Goal: Navigation & Orientation: Understand site structure

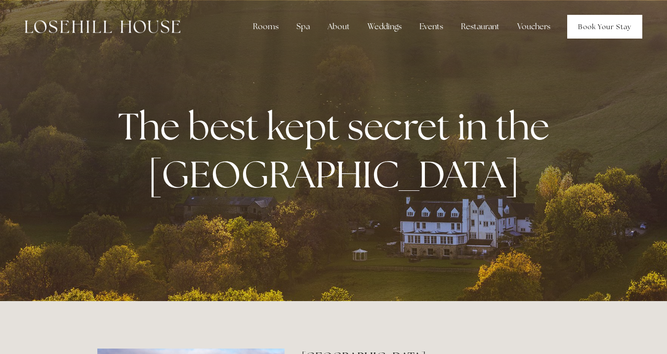
click at [596, 36] on link "Book Your Stay" at bounding box center [605, 27] width 75 height 24
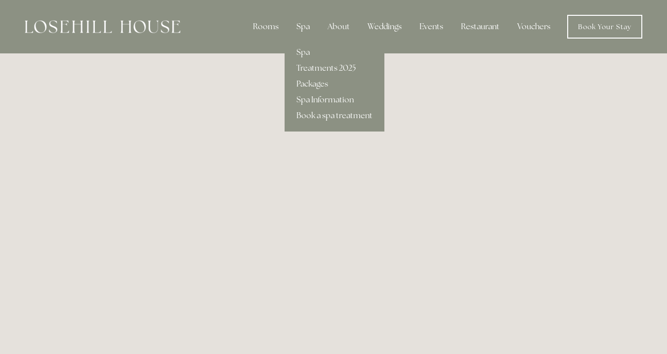
click at [310, 26] on div "Spa" at bounding box center [303, 27] width 29 height 20
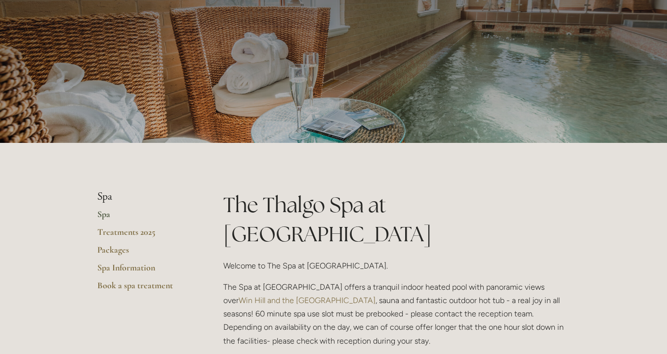
scroll to position [65, 0]
click at [114, 253] on link "Packages" at bounding box center [144, 253] width 94 height 18
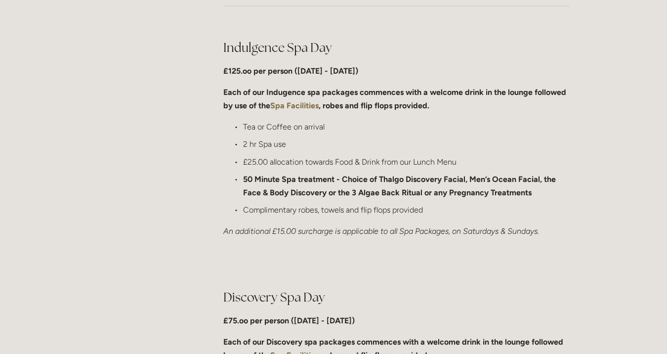
scroll to position [516, 0]
click at [301, 109] on strong "Spa Facilities" at bounding box center [294, 104] width 48 height 9
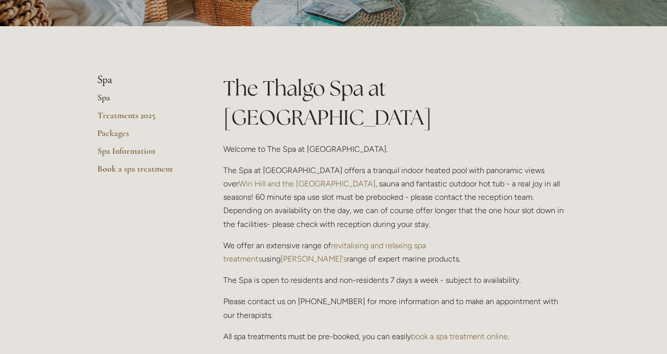
scroll to position [185, 0]
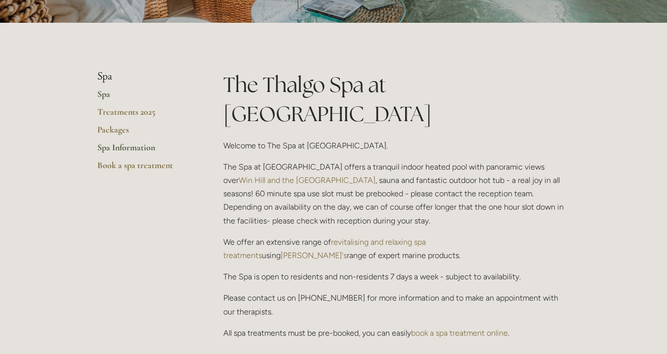
click at [140, 149] on link "Spa Information" at bounding box center [144, 151] width 94 height 18
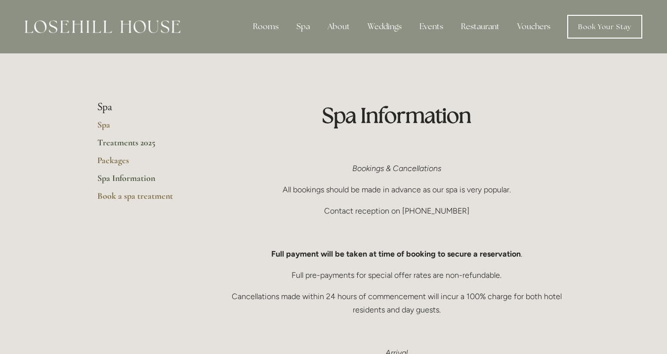
click at [153, 147] on link "Treatments 2025" at bounding box center [144, 146] width 94 height 18
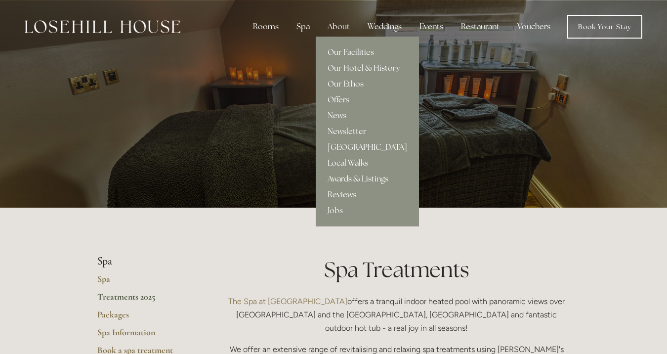
click at [360, 166] on link "Local Walks" at bounding box center [367, 163] width 103 height 16
